Goal: Task Accomplishment & Management: Use online tool/utility

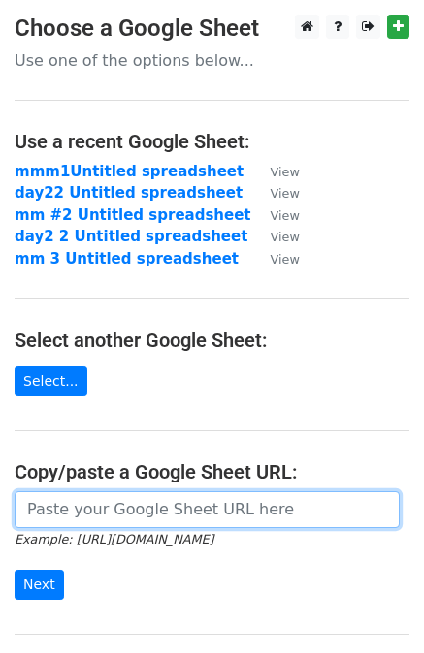
click at [128, 509] on input "url" at bounding box center [207, 510] width 385 height 37
paste input "[URL][DOMAIN_NAME]"
type input "[URL][DOMAIN_NAME]"
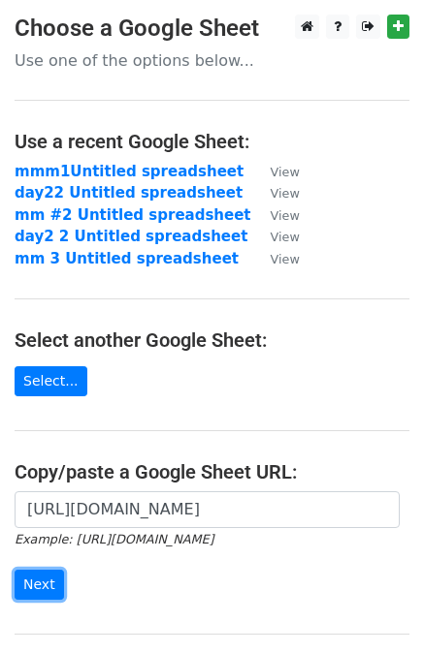
scroll to position [0, 0]
click at [39, 574] on input "Next" at bounding box center [39, 585] width 49 height 30
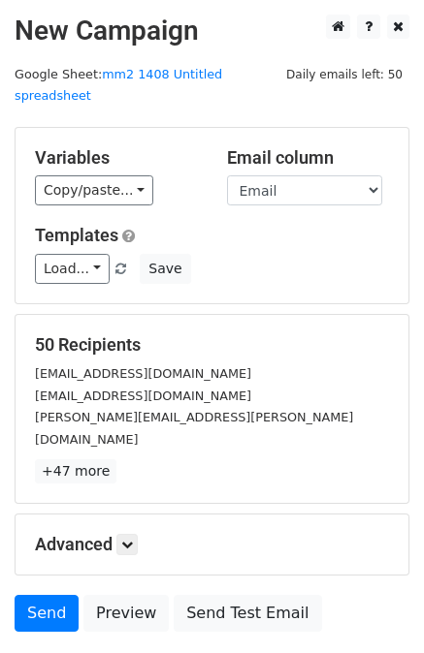
click at [109, 548] on form "Variables Copy/paste... {{First Name}} {{Last Name}} {{Email}} Email column Fir…" at bounding box center [212, 385] width 395 height 516
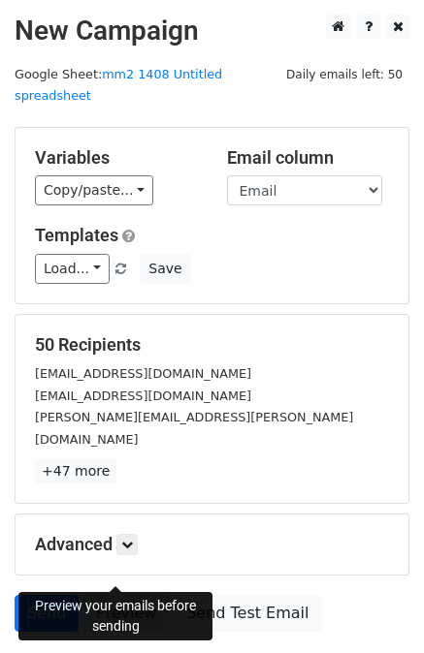
click at [112, 595] on link "Preview" at bounding box center [125, 613] width 85 height 37
